Goal: Information Seeking & Learning: Learn about a topic

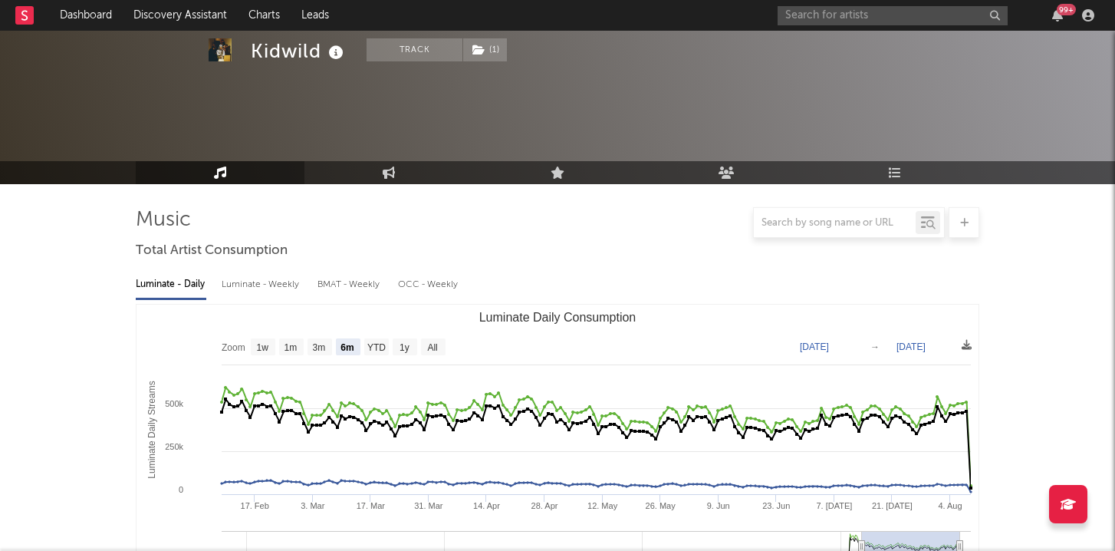
select select "6m"
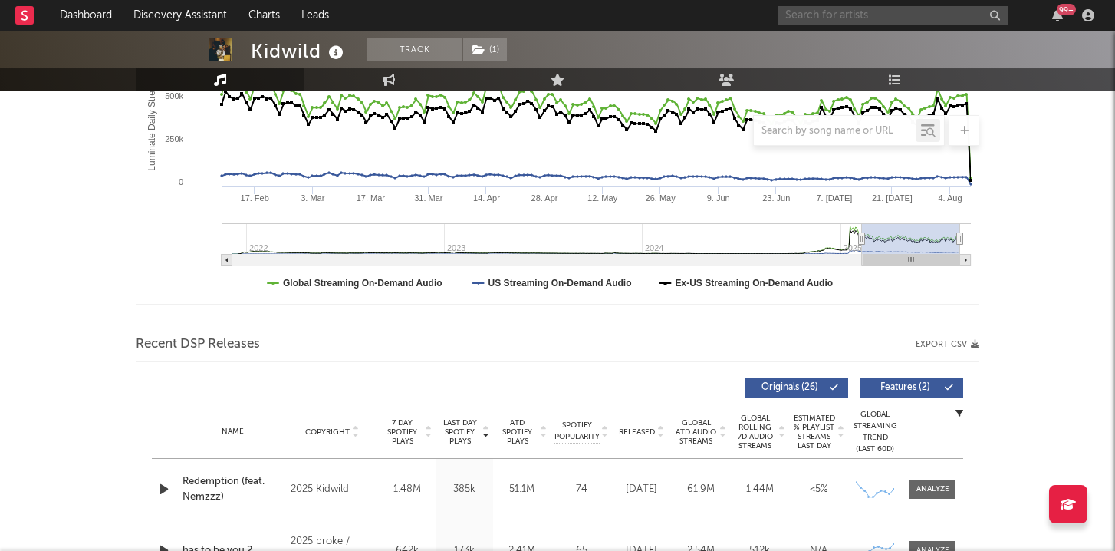
click at [885, 18] on input "text" at bounding box center [893, 15] width 230 height 19
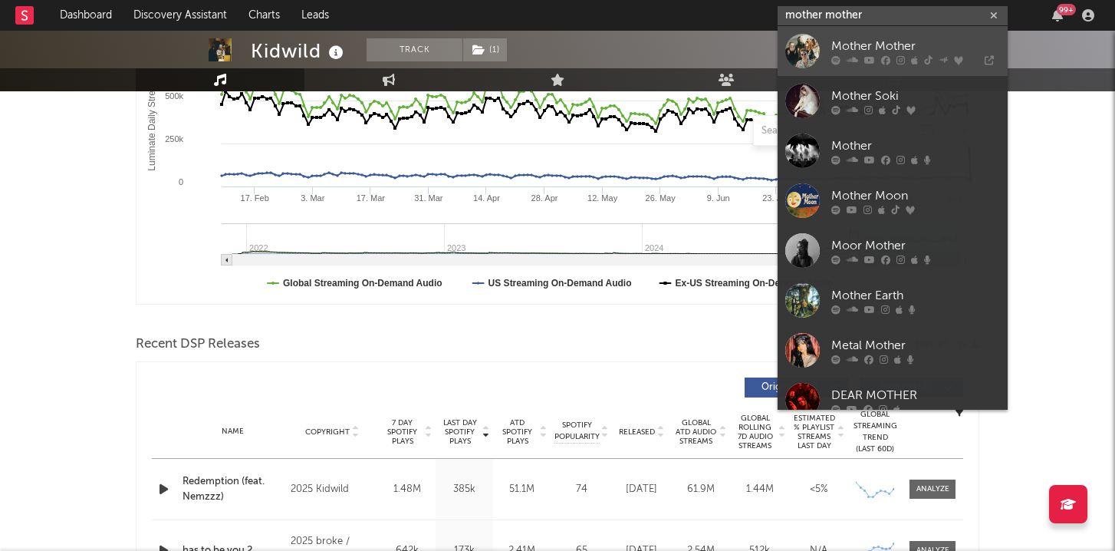
type input "mother mother"
click at [854, 56] on icon at bounding box center [853, 59] width 12 height 9
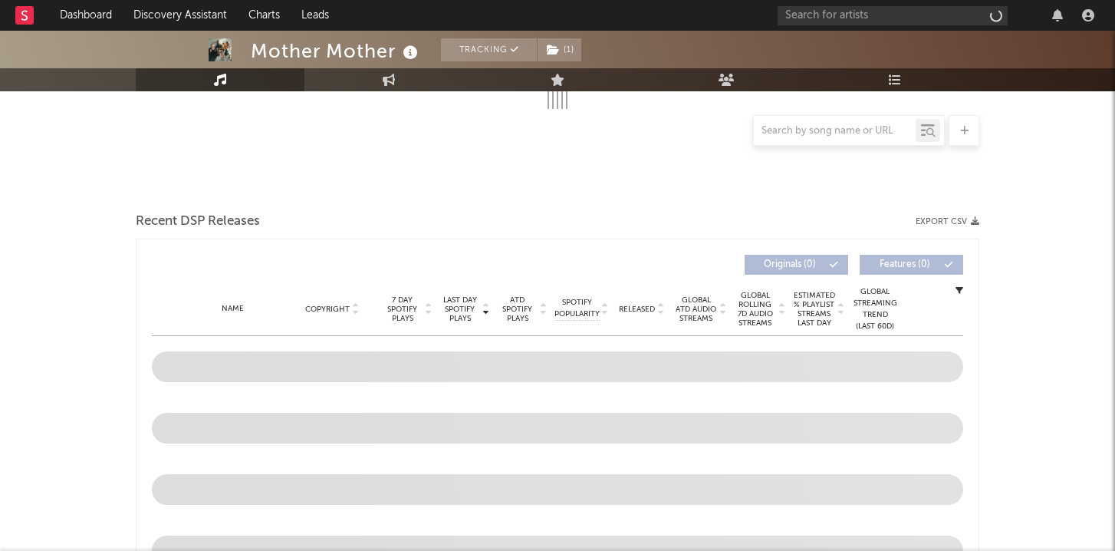
scroll to position [330, 0]
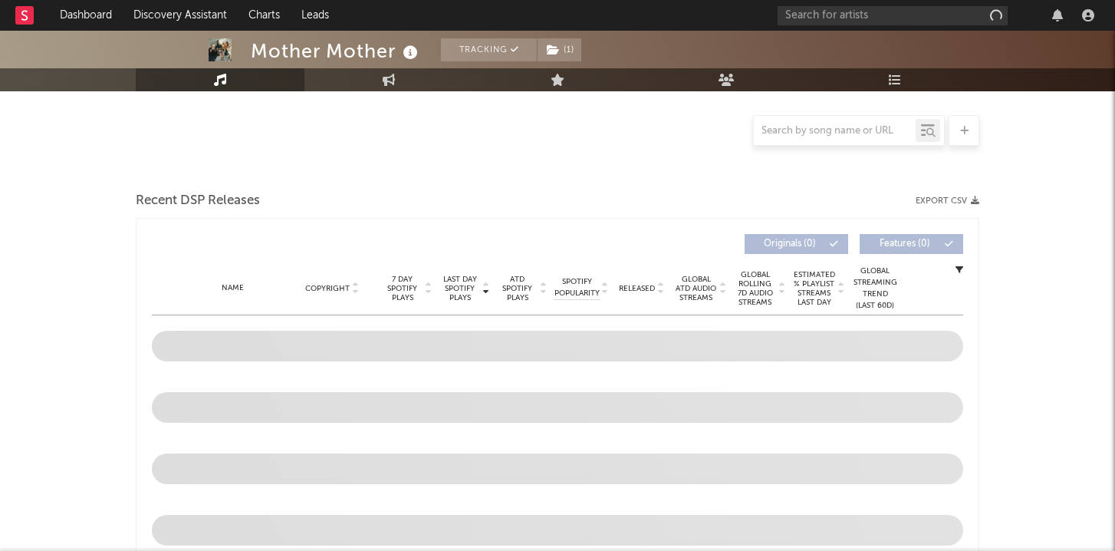
select select "6m"
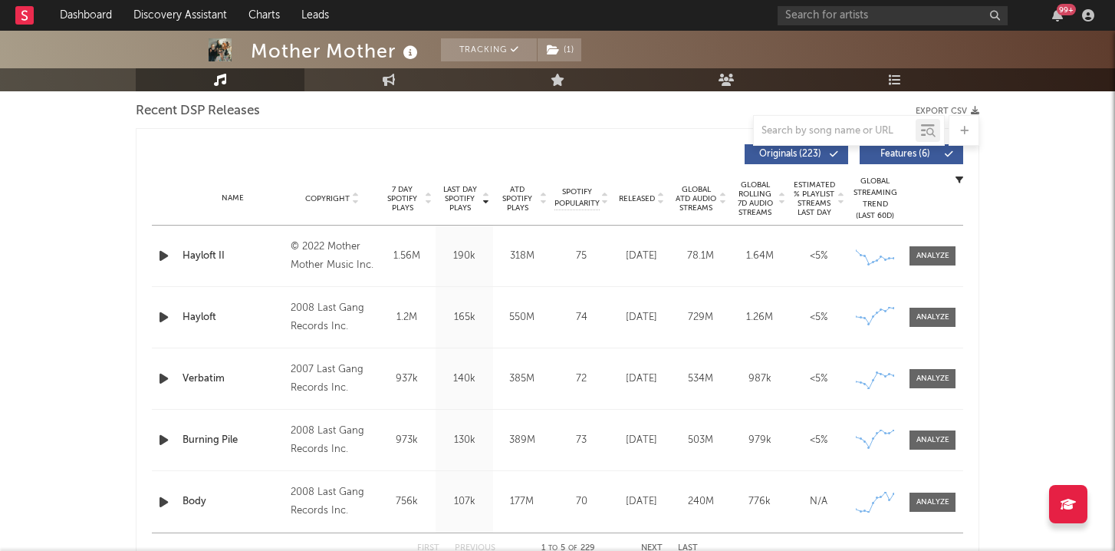
scroll to position [595, 0]
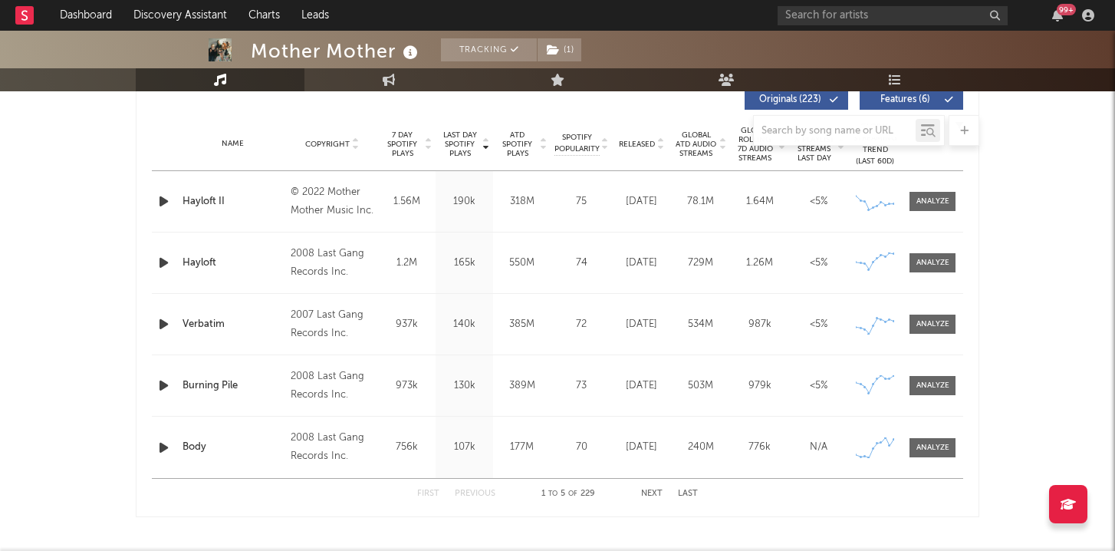
click at [660, 496] on button "Next" at bounding box center [651, 493] width 21 height 8
click at [650, 495] on button "Next" at bounding box center [651, 493] width 21 height 8
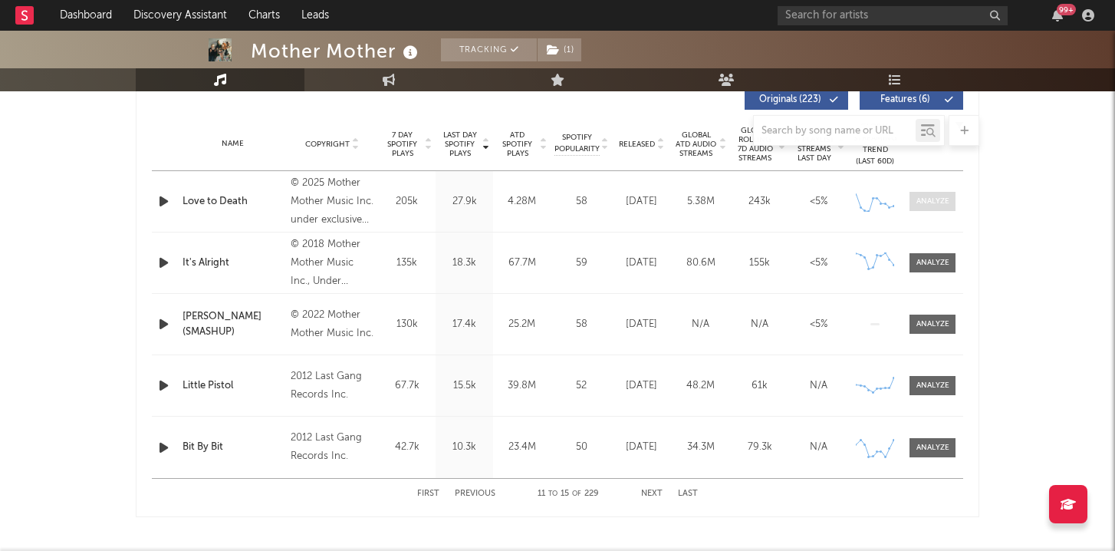
click at [935, 205] on div at bounding box center [933, 202] width 33 height 12
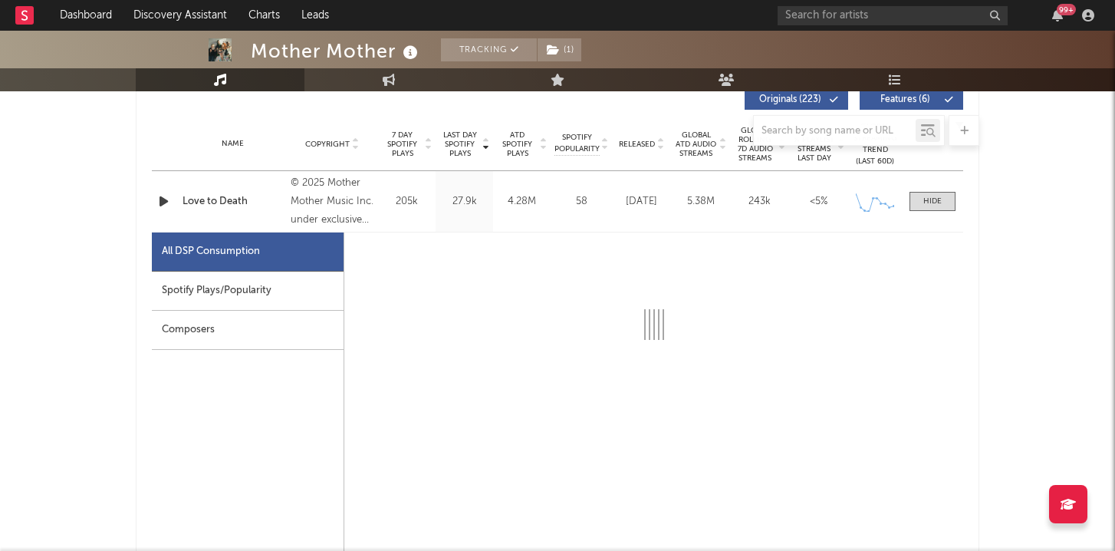
select select "1w"
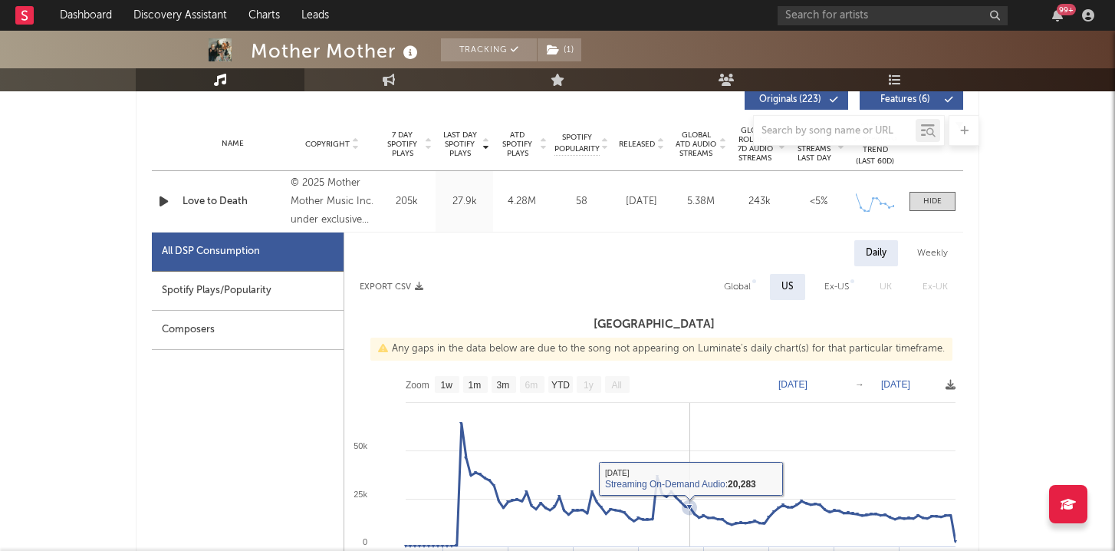
scroll to position [663, 0]
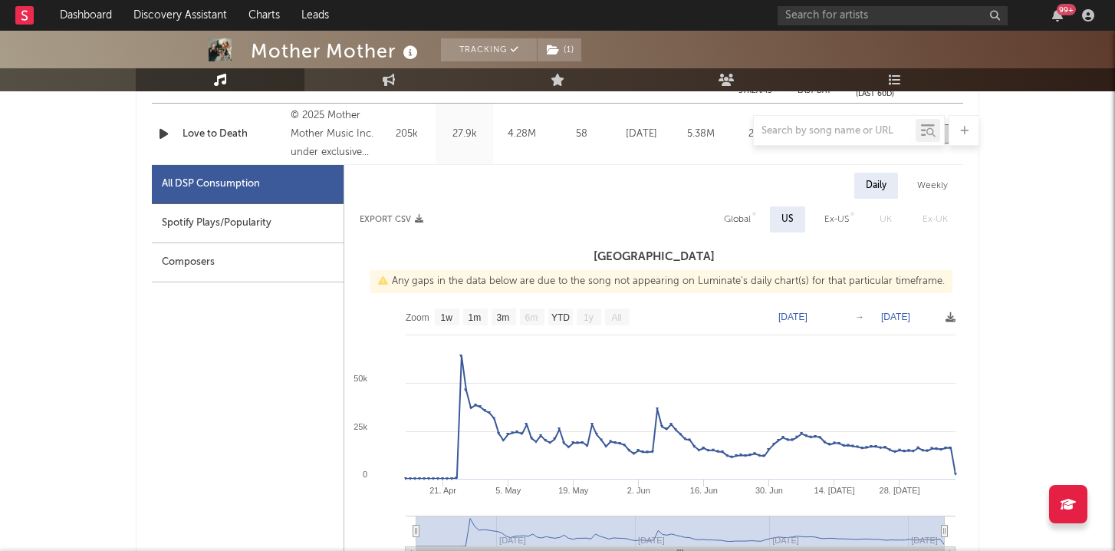
click at [739, 220] on div "Global" at bounding box center [737, 219] width 27 height 18
select select "1w"
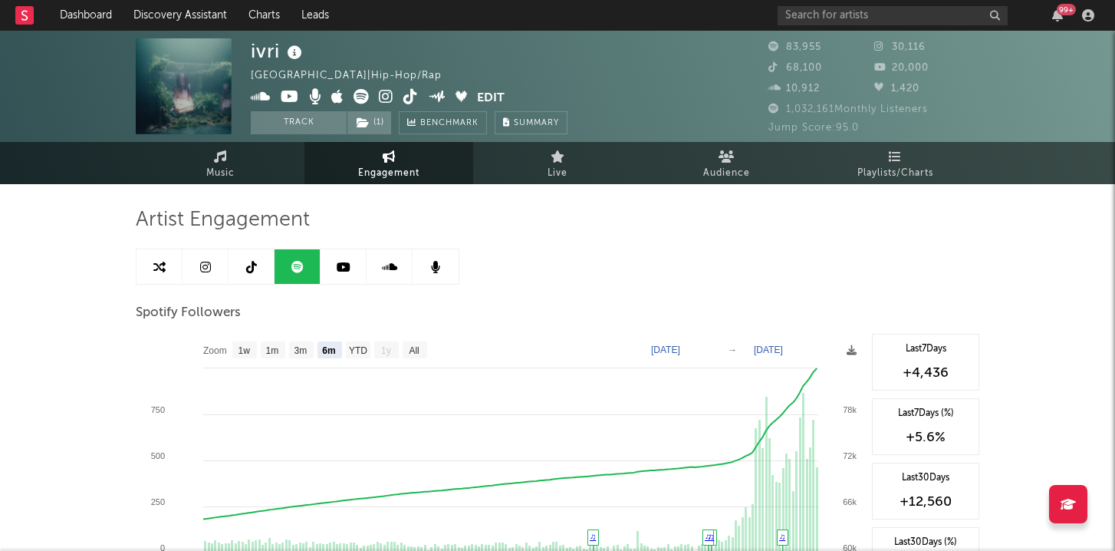
select select "6m"
select select "1w"
